Goal: Use online tool/utility: Utilize a website feature to perform a specific function

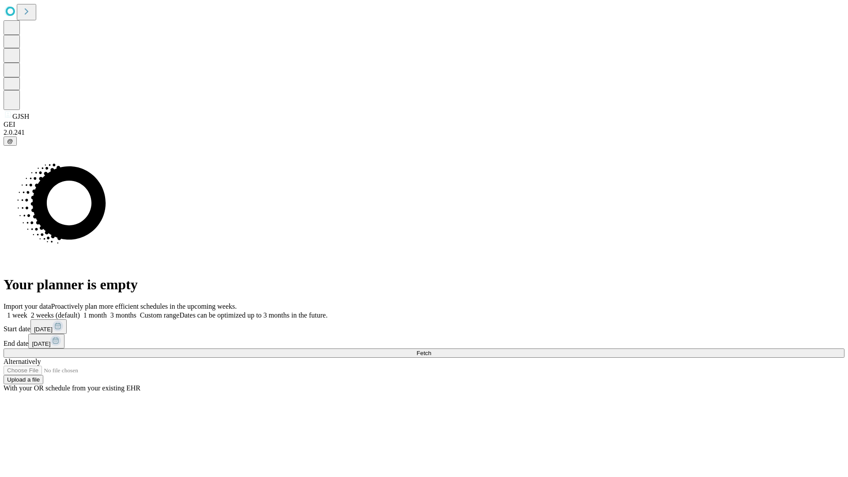
click at [431, 350] on span "Fetch" at bounding box center [424, 353] width 15 height 7
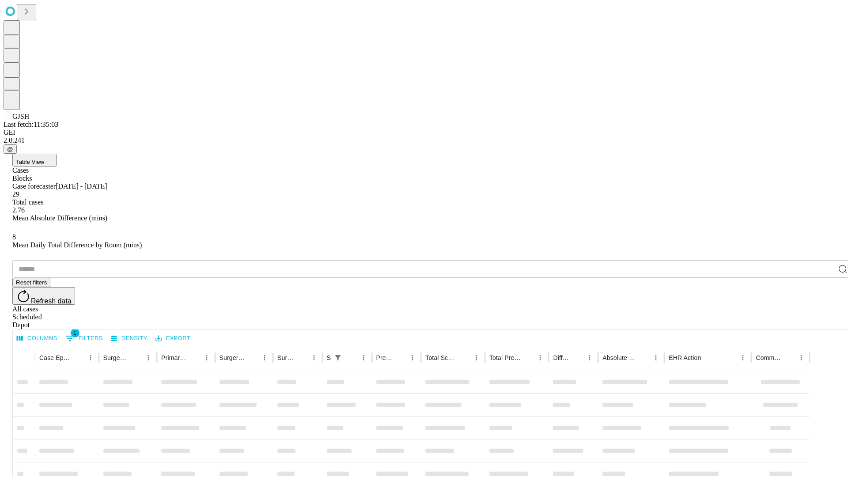
click at [44, 159] on span "Table View" at bounding box center [30, 162] width 28 height 7
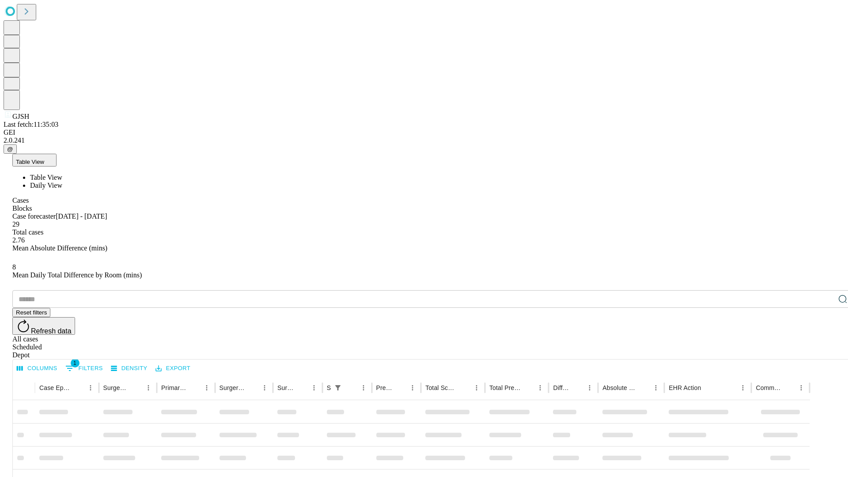
click at [62, 182] on span "Daily View" at bounding box center [46, 186] width 32 height 8
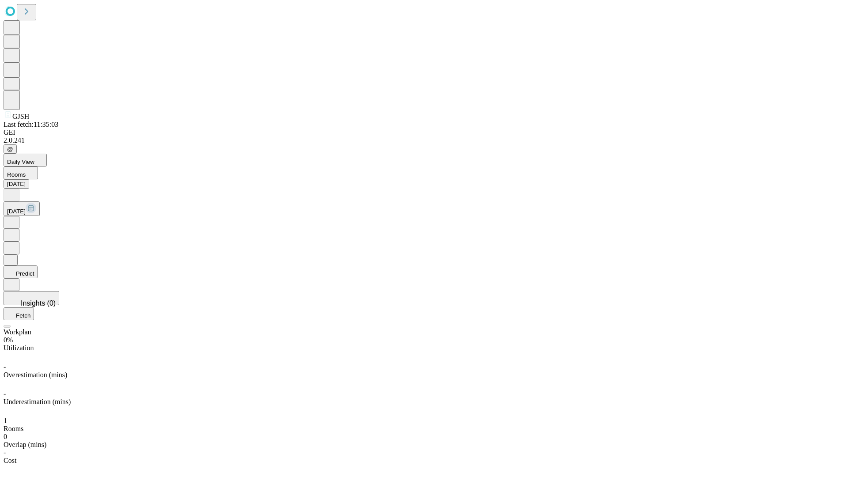
click at [38, 265] on button "Predict" at bounding box center [21, 271] width 34 height 13
